Goal: Check status: Check status

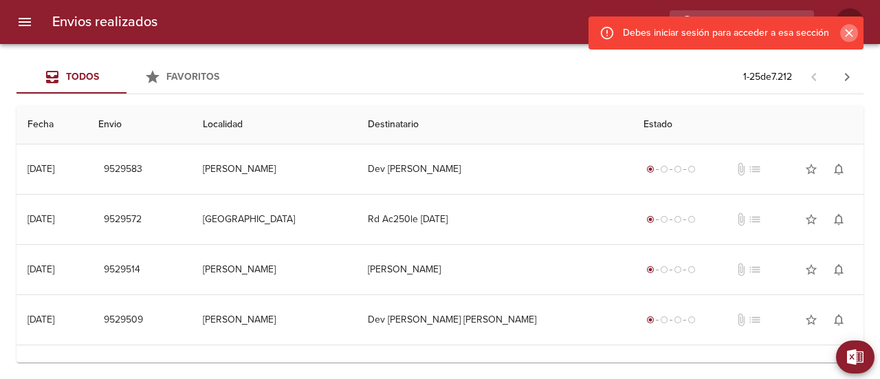
click at [851, 34] on icon "Cerrar" at bounding box center [849, 33] width 8 height 8
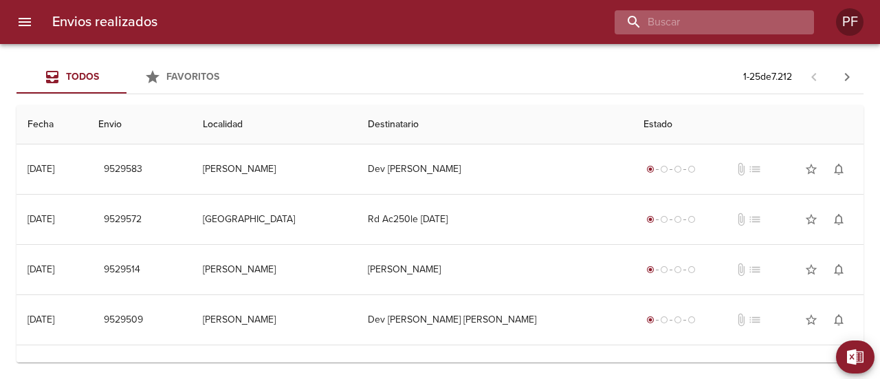
click at [782, 30] on input "buscar" at bounding box center [703, 22] width 176 height 24
paste input "[PERSON_NAME]"
type input "[PERSON_NAME]"
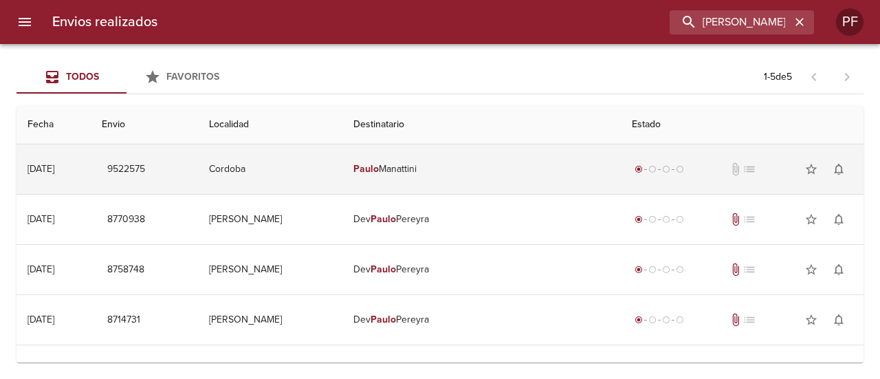
click at [435, 179] on td "[PERSON_NAME]" at bounding box center [481, 169] width 278 height 50
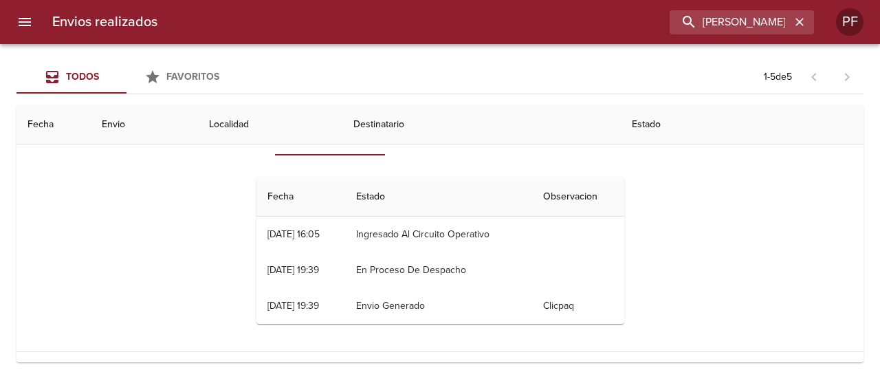
scroll to position [69, 0]
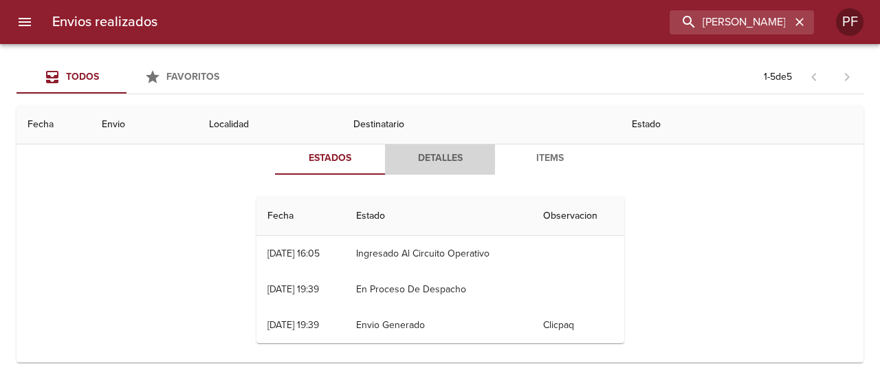
click at [425, 168] on button "Detalles" at bounding box center [440, 158] width 110 height 33
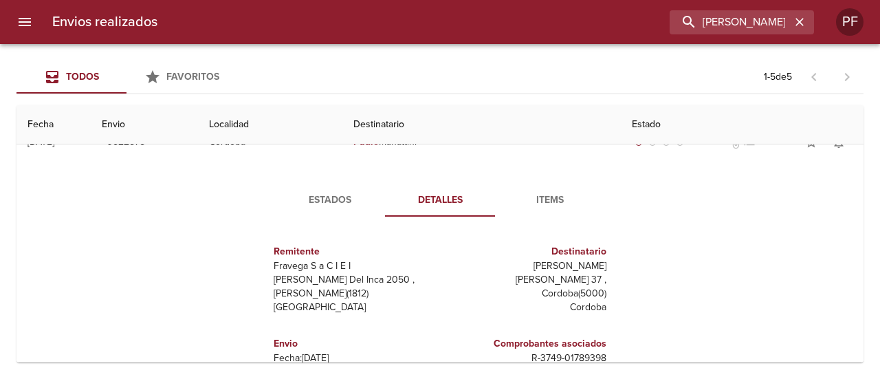
scroll to position [0, 0]
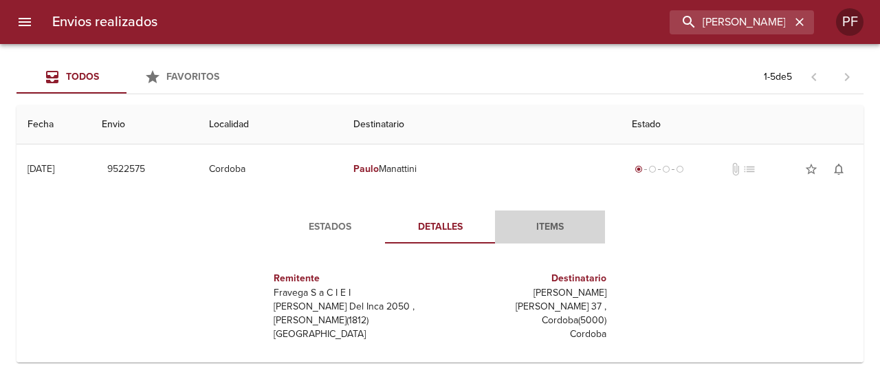
click at [538, 219] on span "Items" at bounding box center [550, 227] width 94 height 17
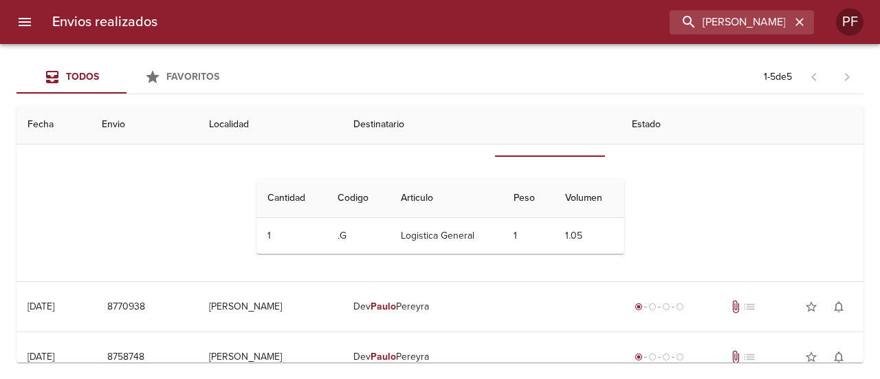
scroll to position [69, 0]
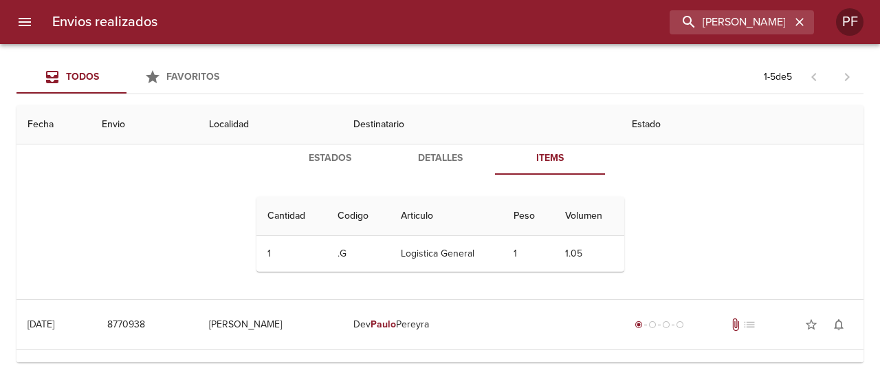
click at [417, 179] on div "Estados Detalles Items Cantidad Cant. Codigo Articulo Peso Volumen 1 1 .G Logis…" at bounding box center [440, 212] width 399 height 141
drag, startPoint x: 425, startPoint y: 155, endPoint x: 358, endPoint y: 155, distance: 66.7
click at [417, 155] on span "Detalles" at bounding box center [440, 158] width 94 height 17
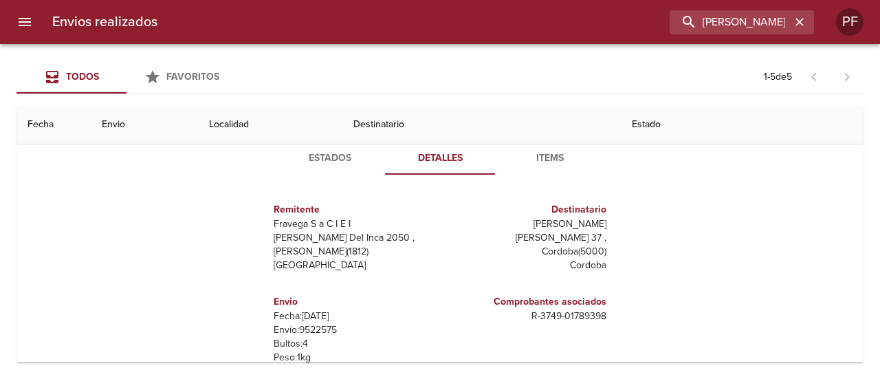
click at [337, 155] on span "Estados" at bounding box center [330, 158] width 94 height 17
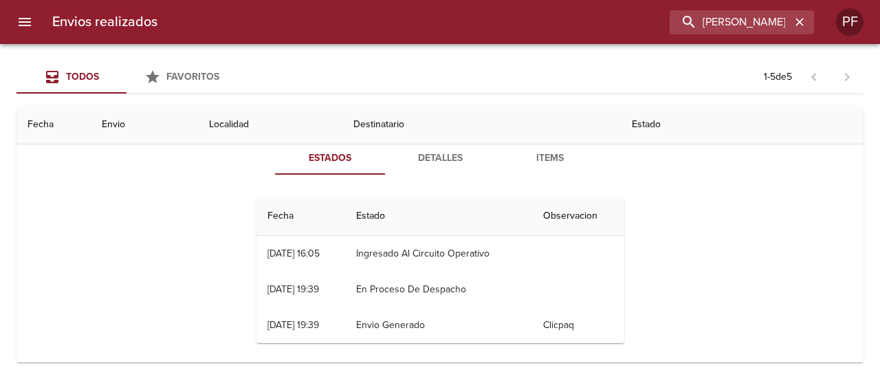
click at [440, 148] on button "Detalles" at bounding box center [440, 158] width 110 height 33
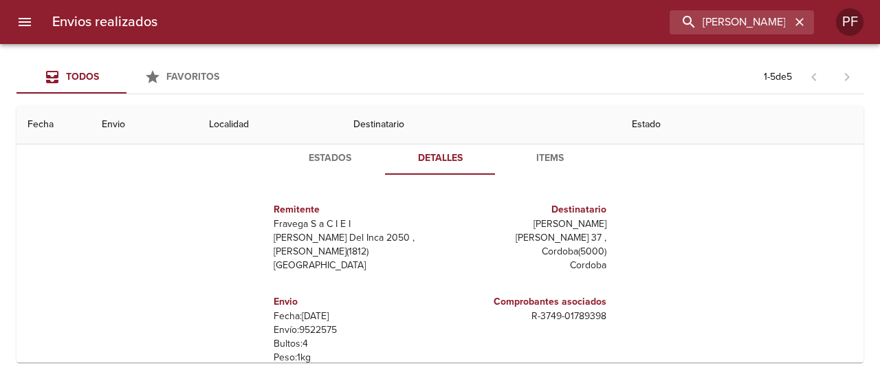
click at [565, 234] on p "[PERSON_NAME] 37 ," at bounding box center [526, 238] width 161 height 14
copy p "[PERSON_NAME]"
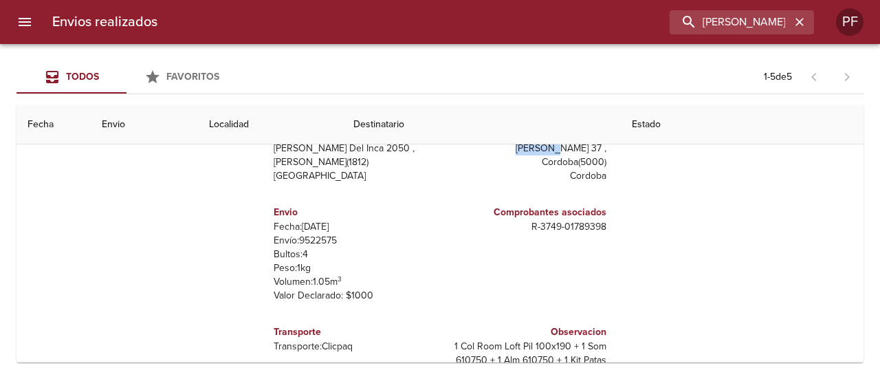
scroll to position [138, 0]
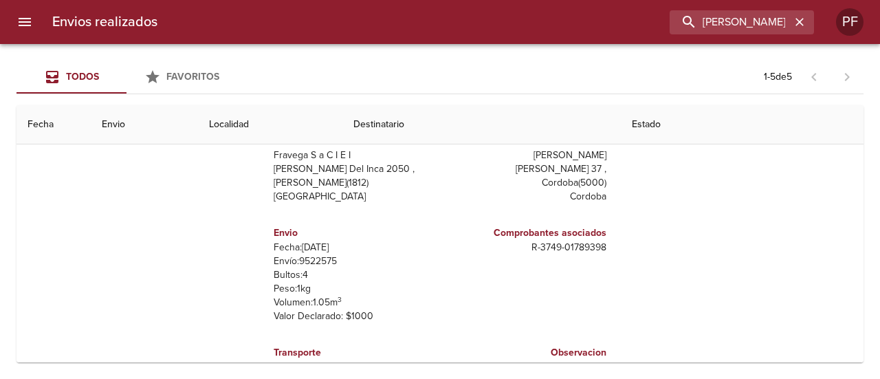
click at [315, 265] on p "Envío: 9522575" at bounding box center [354, 261] width 161 height 14
copy p "9522575"
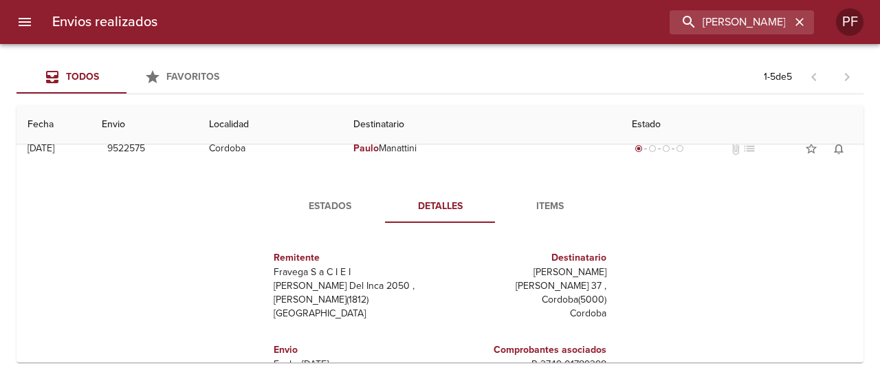
scroll to position [0, 0]
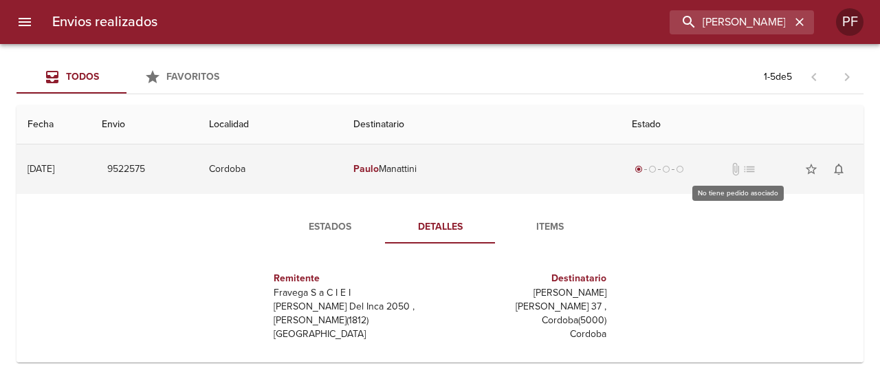
click at [743, 170] on span "list" at bounding box center [750, 169] width 14 height 14
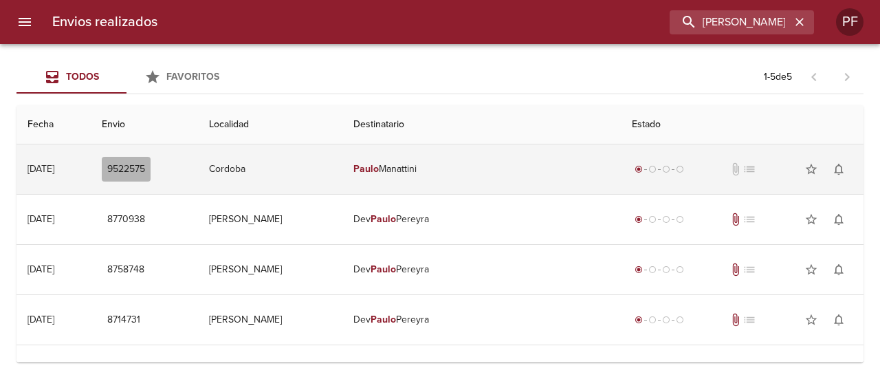
click at [145, 164] on span "9522575" at bounding box center [126, 169] width 38 height 17
drag, startPoint x: 261, startPoint y: 164, endPoint x: 384, endPoint y: 163, distance: 123.1
click at [262, 164] on td "Cordoba" at bounding box center [270, 169] width 144 height 50
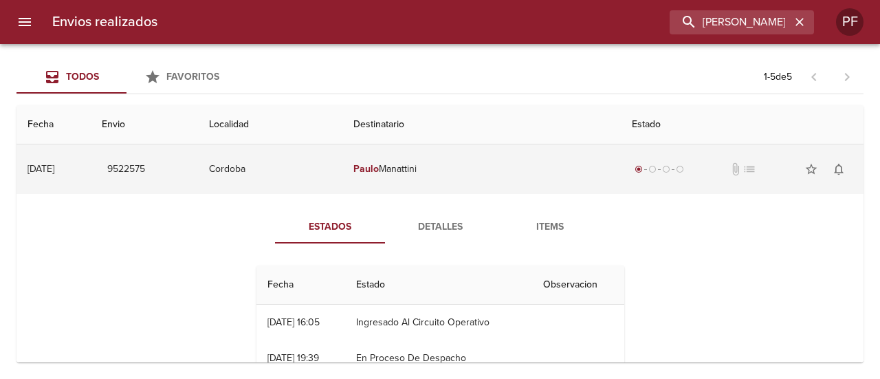
drag, startPoint x: 400, startPoint y: 168, endPoint x: 476, endPoint y: 168, distance: 76.3
click at [476, 168] on td "[PERSON_NAME]" at bounding box center [481, 169] width 278 height 50
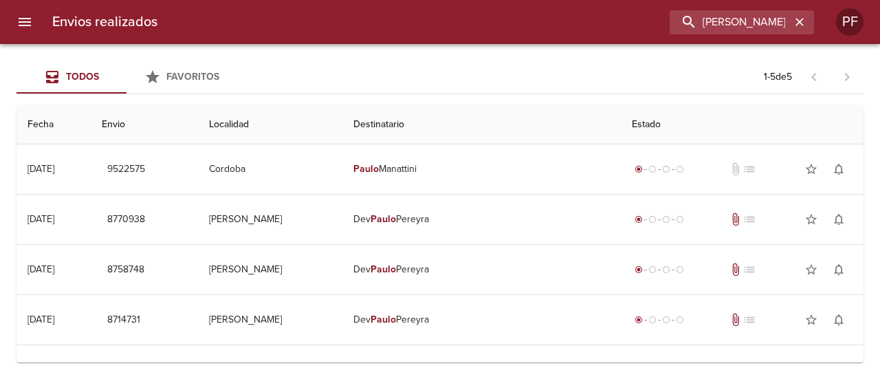
click at [725, 35] on div "Envios realizados [PERSON_NAME] PF" at bounding box center [440, 22] width 880 height 44
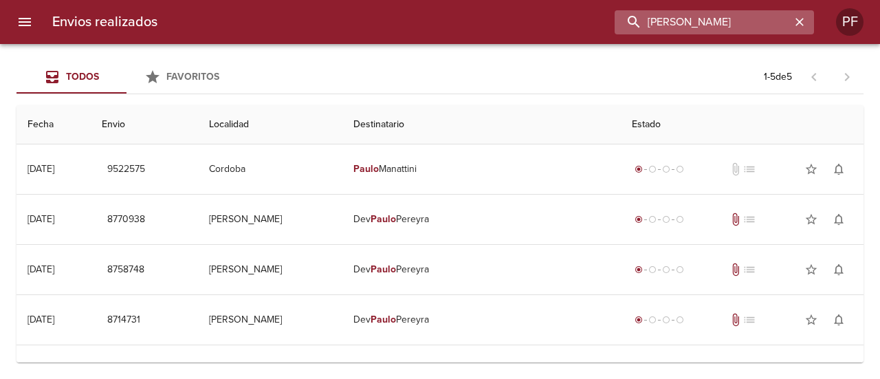
click at [737, 25] on input "[PERSON_NAME]" at bounding box center [703, 22] width 176 height 24
